Goal: Task Accomplishment & Management: Manage account settings

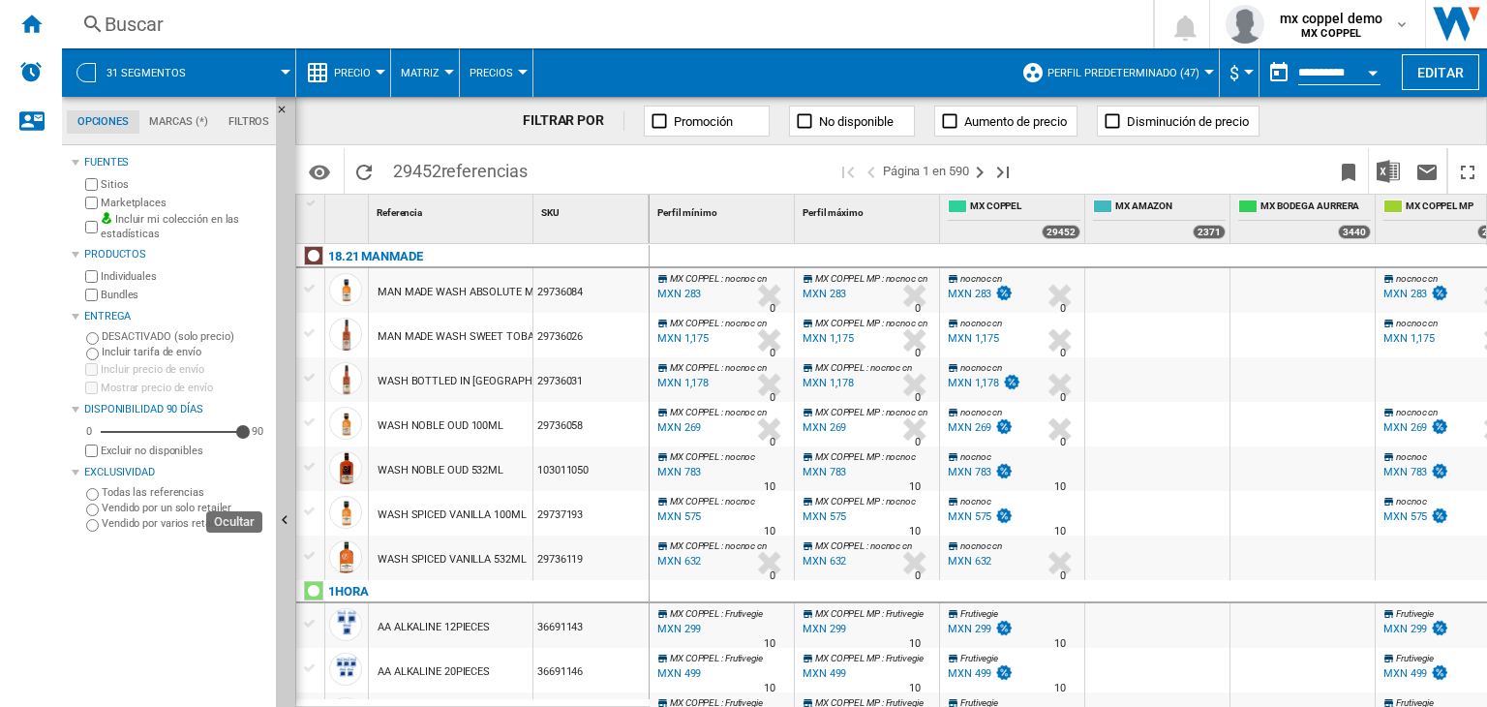
click at [293, 494] on button "Ocultar" at bounding box center [285, 521] width 19 height 849
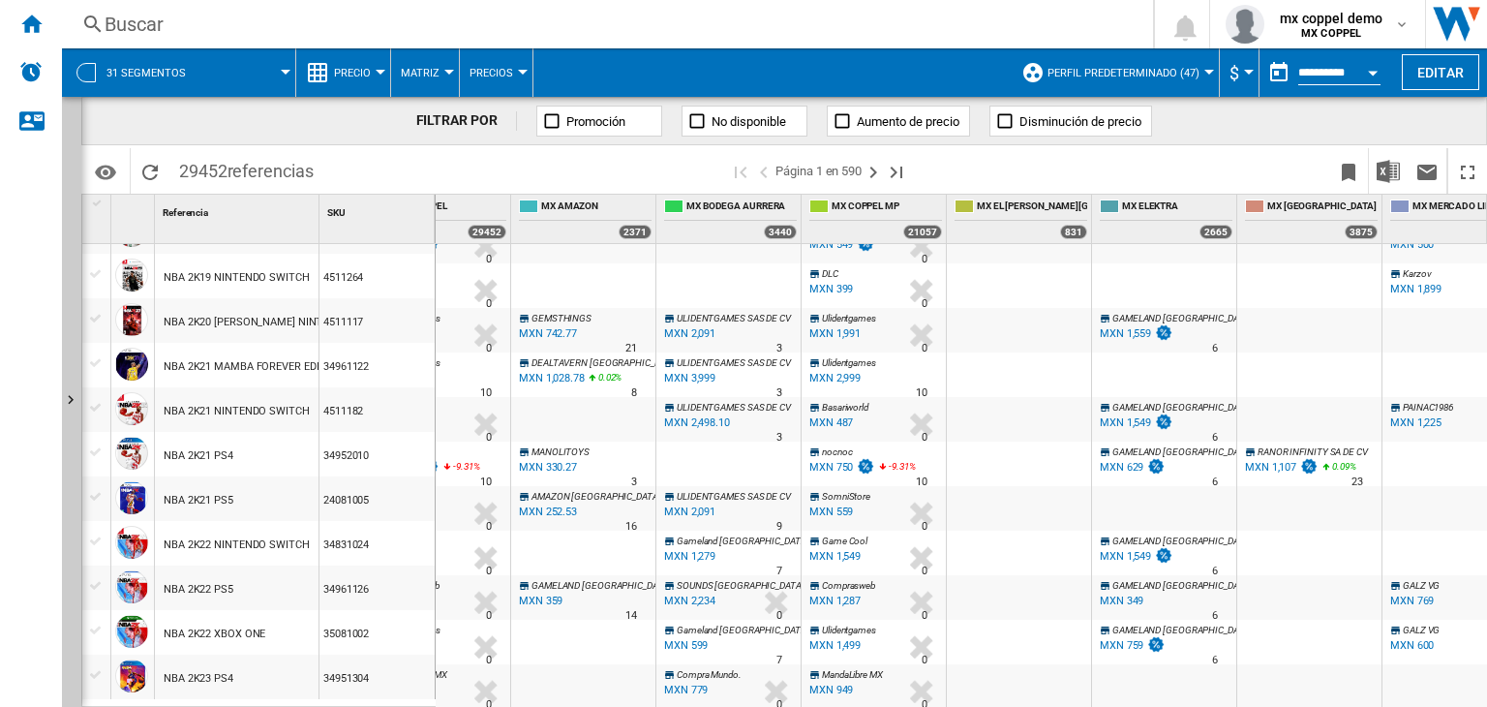
click at [348, 71] on span "Precio" at bounding box center [352, 73] width 37 height 13
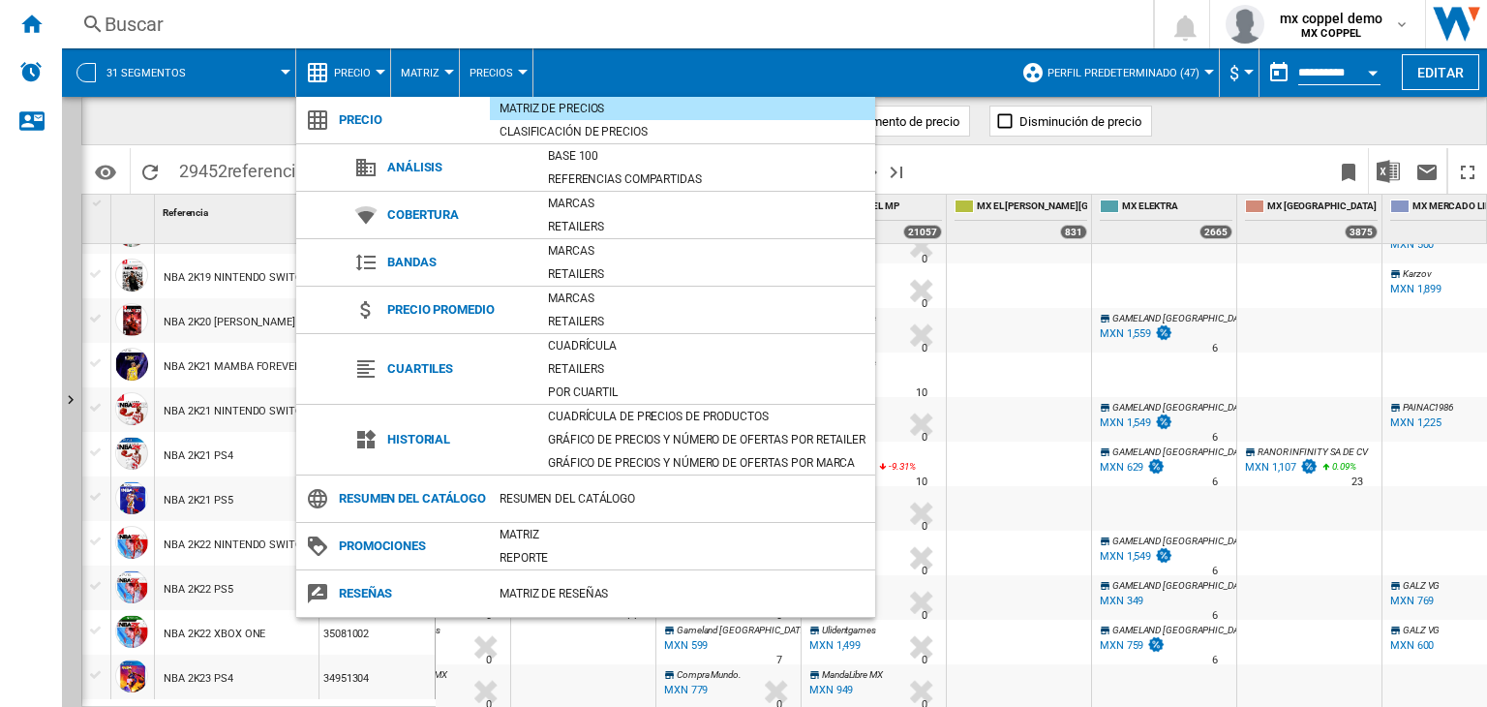
click at [1181, 165] on md-backdrop at bounding box center [743, 353] width 1487 height 707
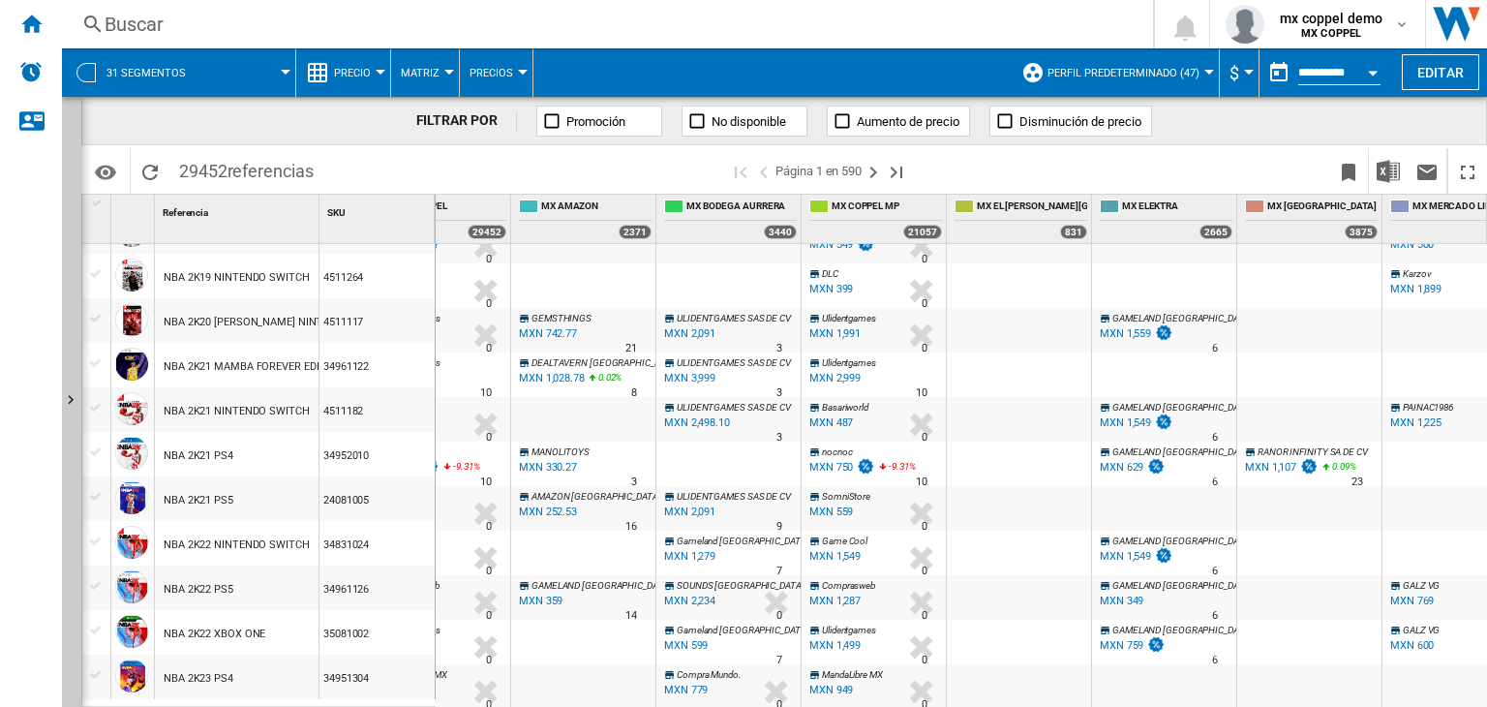
click at [205, 81] on div "31 segmentos" at bounding box center [179, 72] width 214 height 48
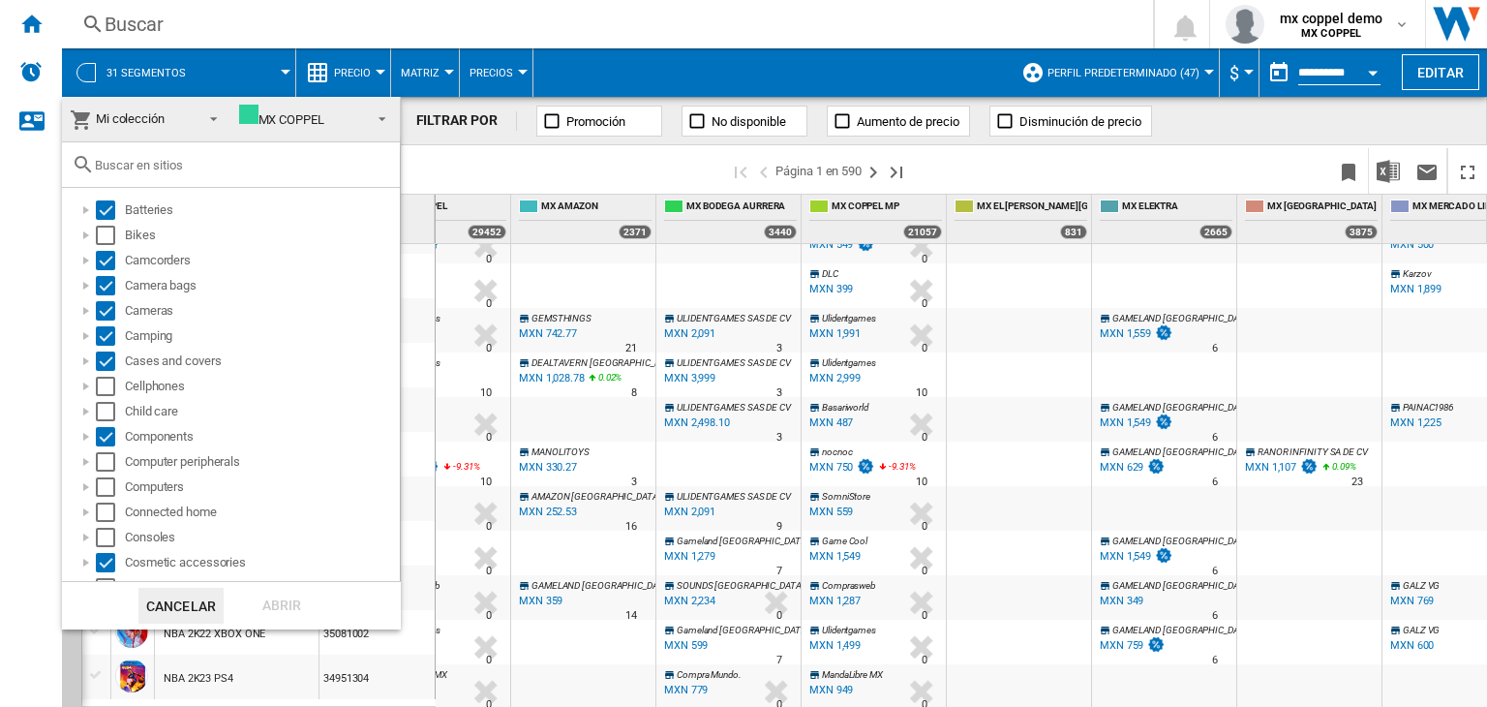
click at [360, 76] on md-backdrop at bounding box center [743, 353] width 1487 height 707
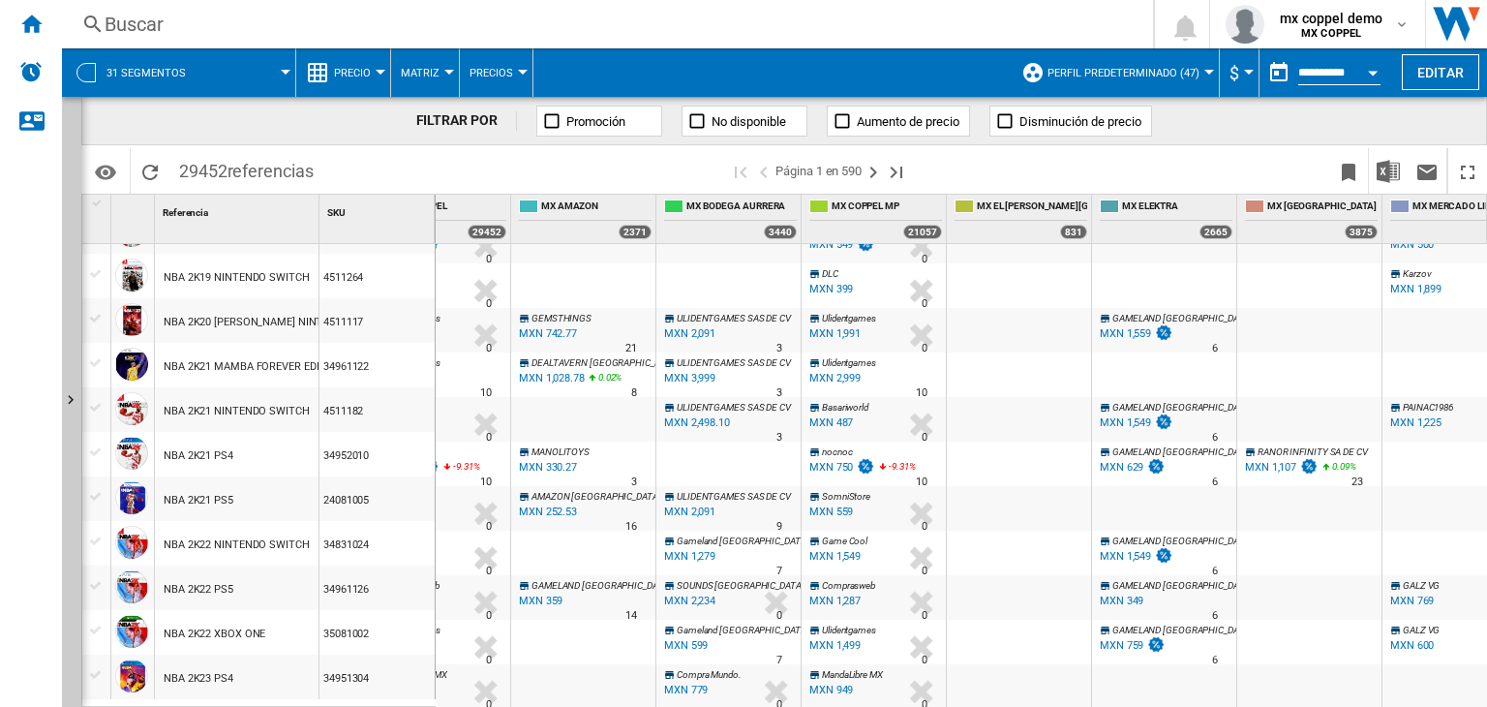
click at [371, 71] on button "Precio" at bounding box center [357, 72] width 46 height 48
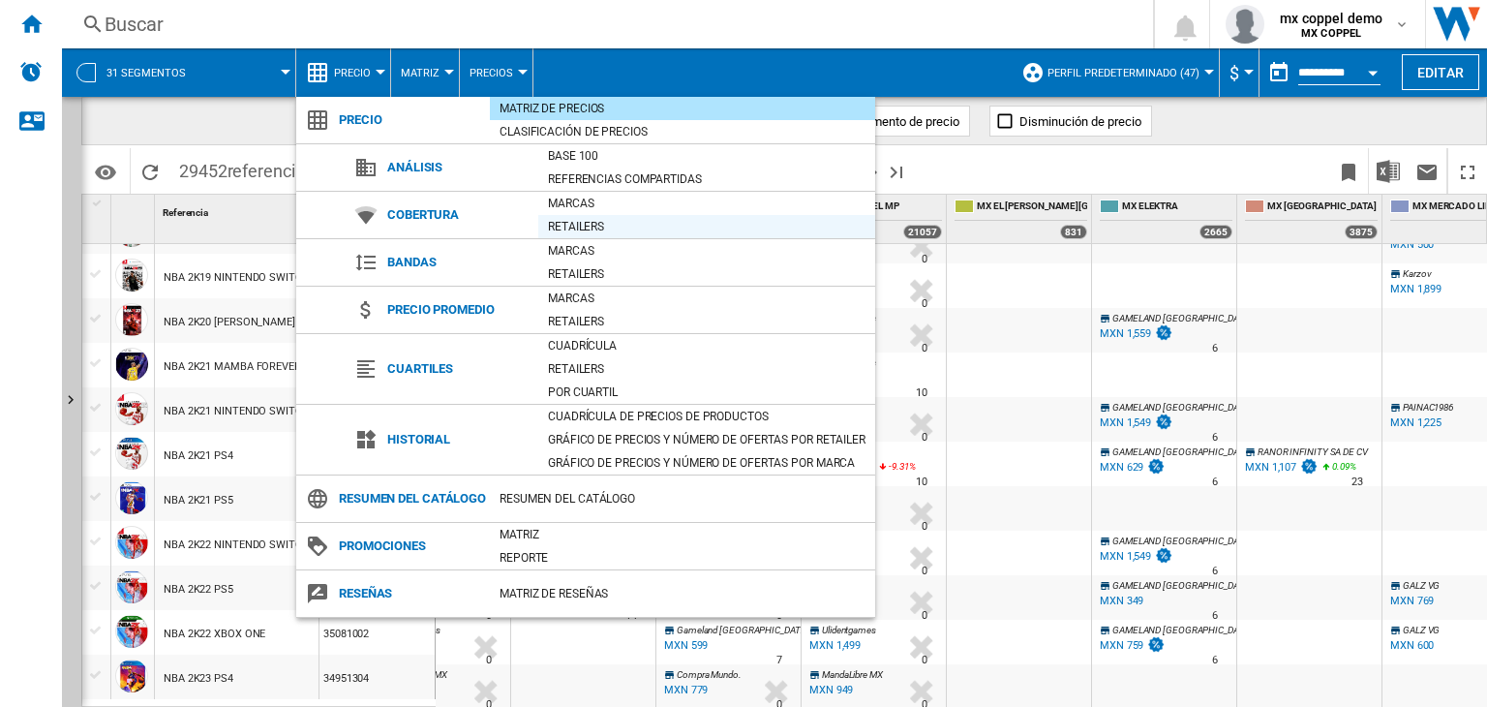
click at [609, 229] on div "Retailers" at bounding box center [706, 226] width 337 height 19
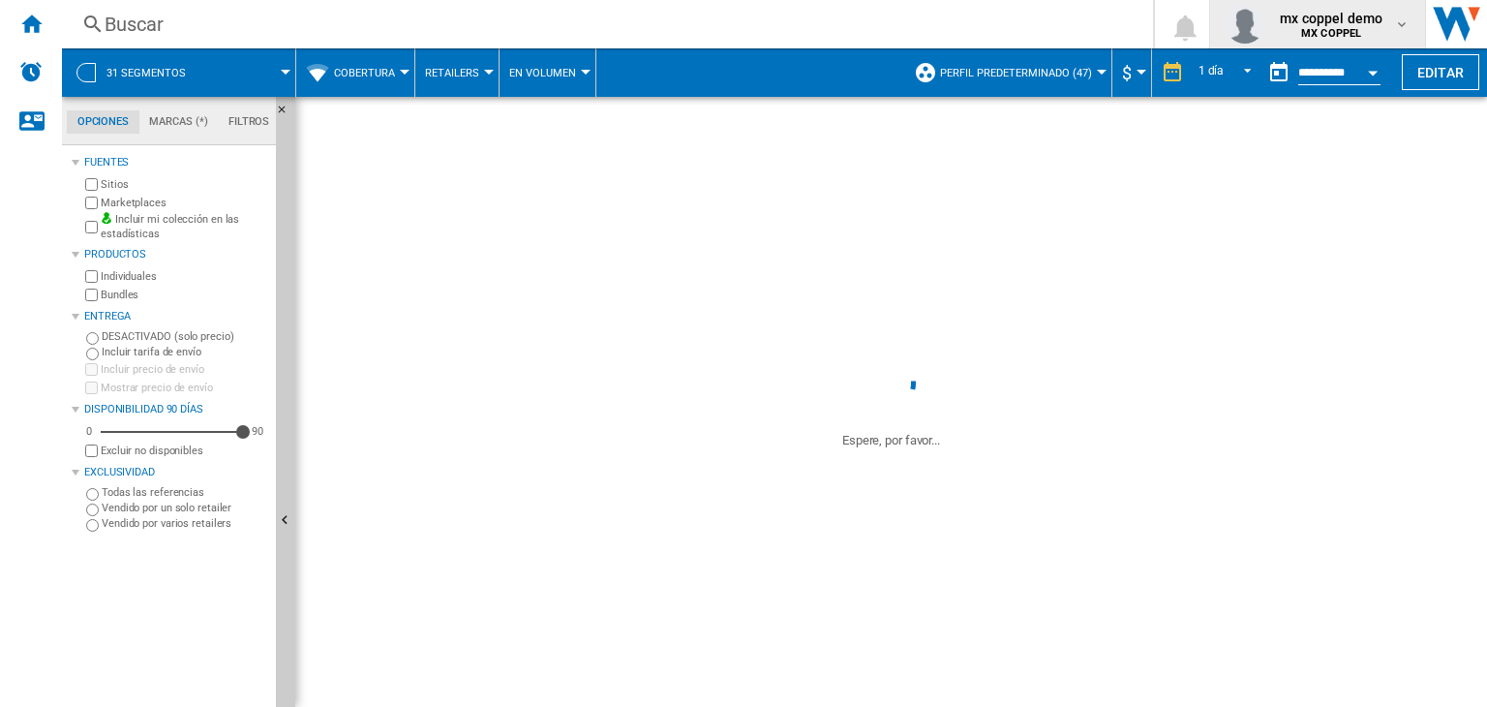
click at [1369, 26] on span "mx coppel demo" at bounding box center [1331, 18] width 103 height 19
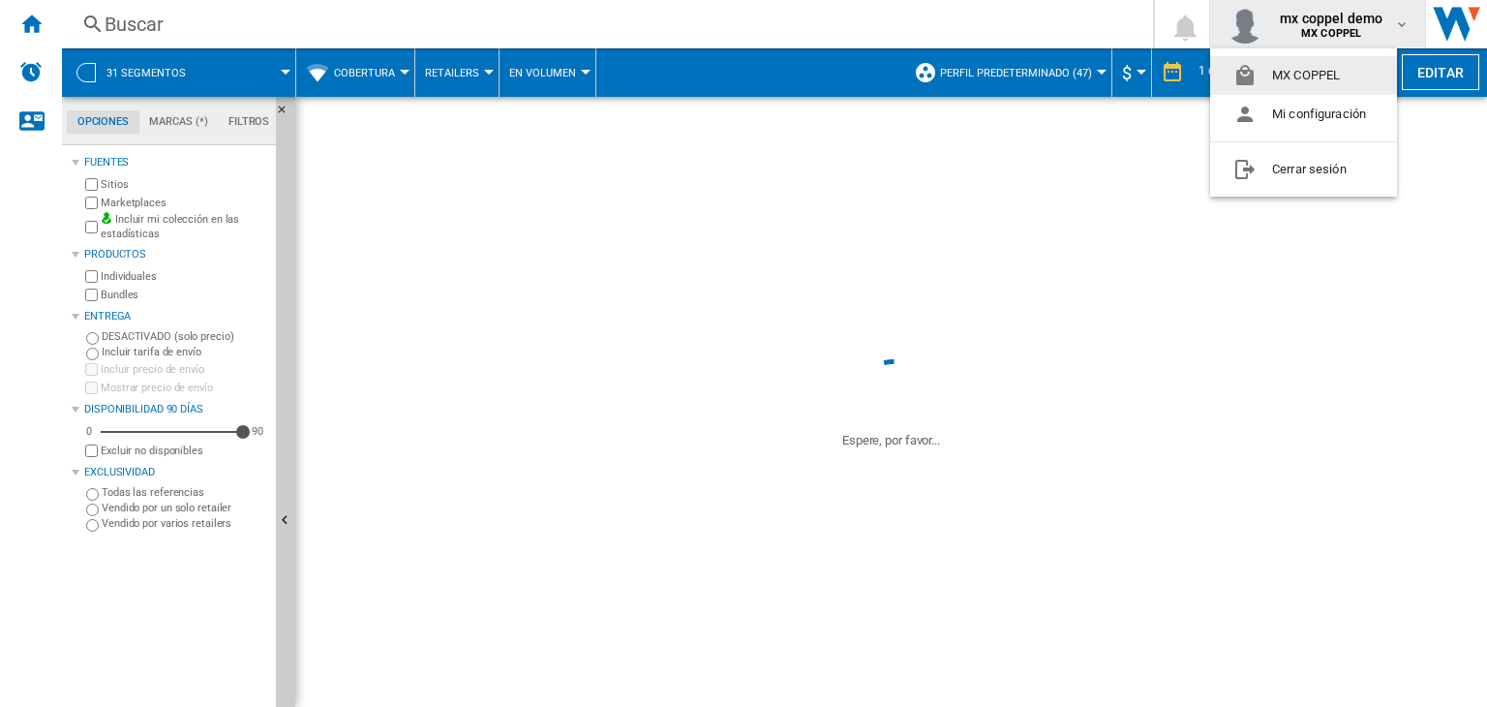
click at [1369, 26] on md-backdrop at bounding box center [743, 353] width 1487 height 707
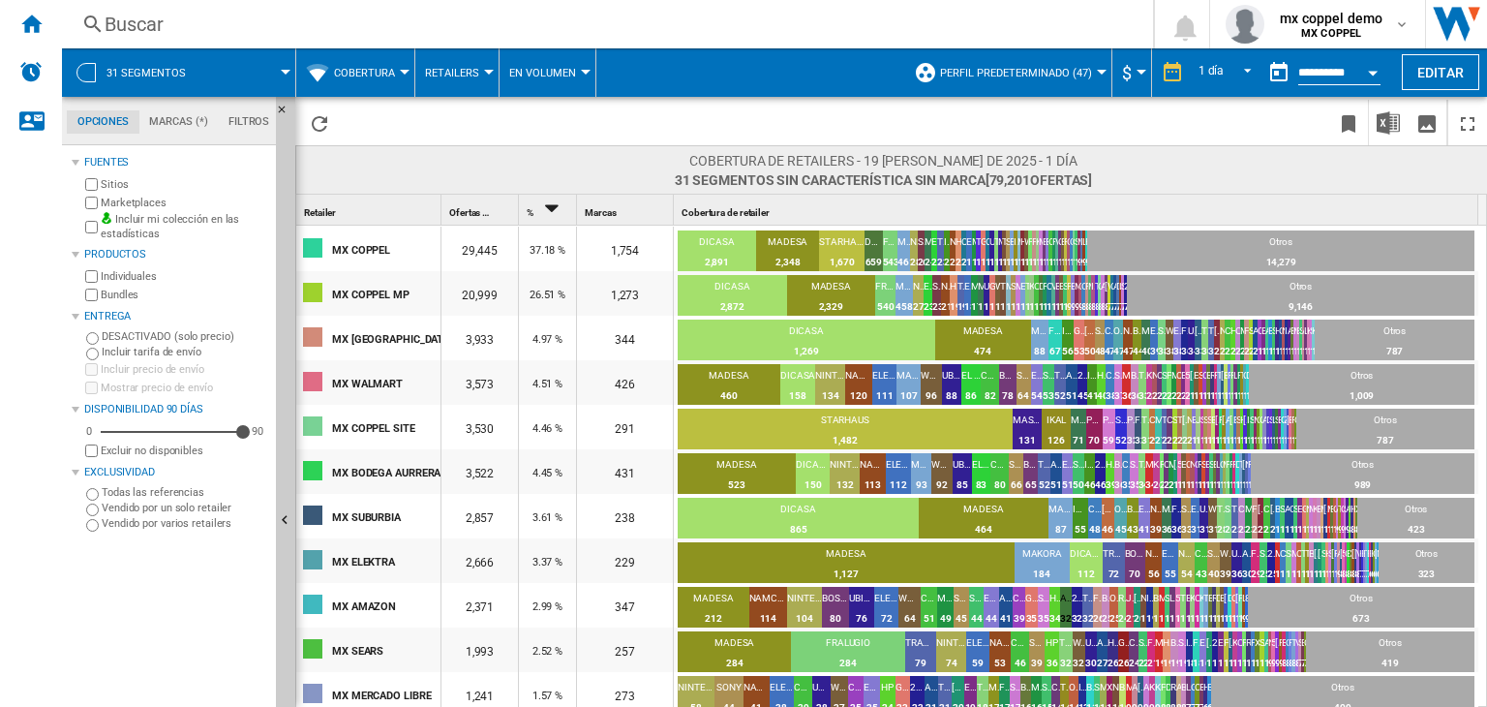
click at [297, 533] on wk-drilldown-title-cell "MX SUBURBIA" at bounding box center [368, 516] width 144 height 45
click at [283, 538] on button "Ocultar" at bounding box center [285, 521] width 19 height 849
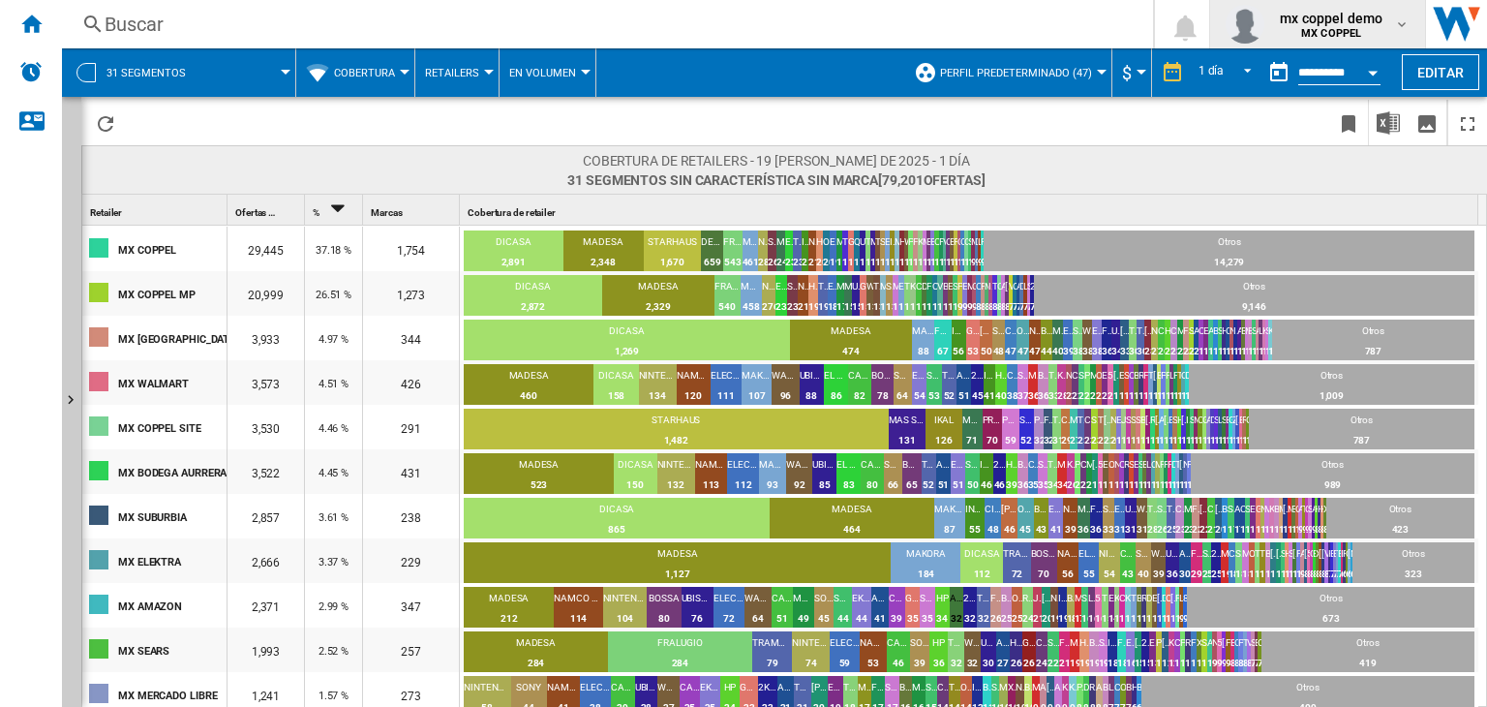
click at [1344, 39] on b "MX COPPEL" at bounding box center [1331, 33] width 60 height 13
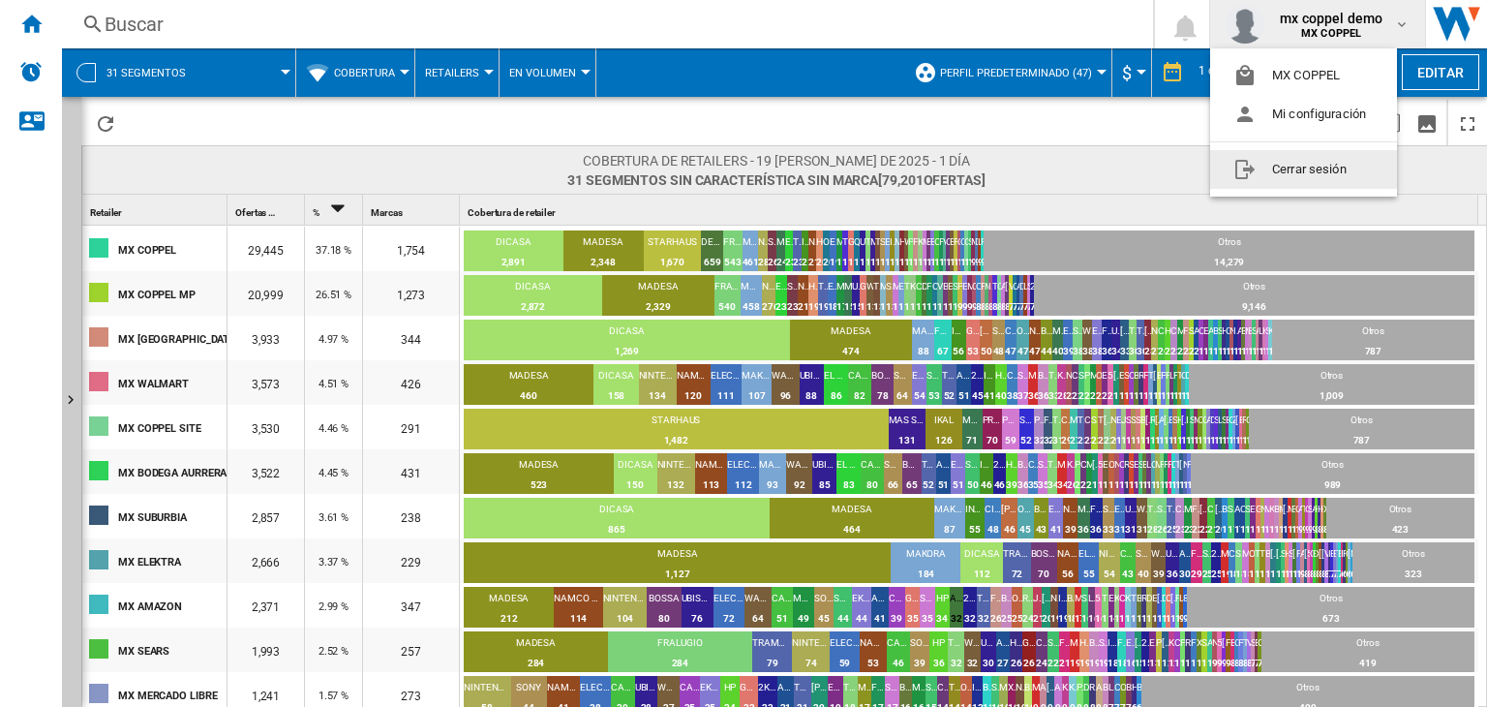
click at [1315, 185] on button "Cerrar sesión" at bounding box center [1303, 169] width 187 height 39
